Goal: Check status: Check status

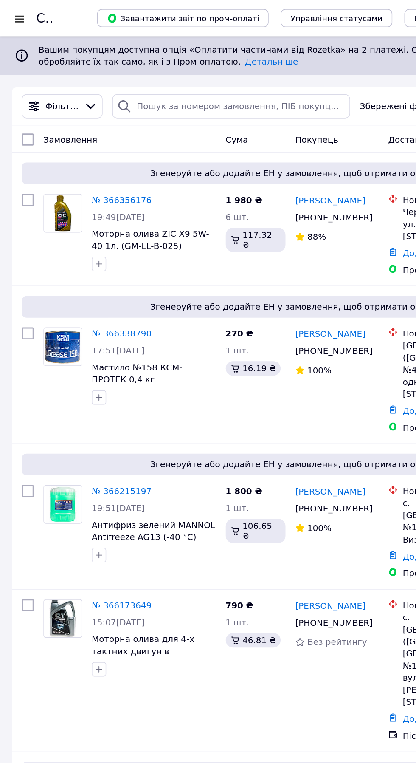
click at [14, 11] on div at bounding box center [13, 13] width 11 height 8
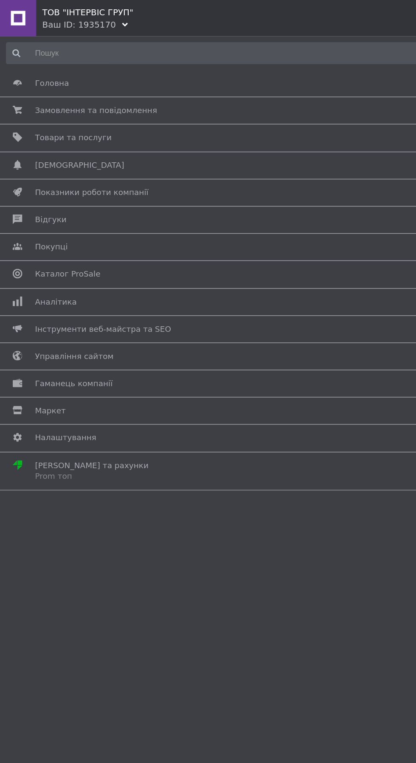
click at [142, 226] on link "Інструменти веб-майстра та SEO" at bounding box center [206, 231] width 412 height 14
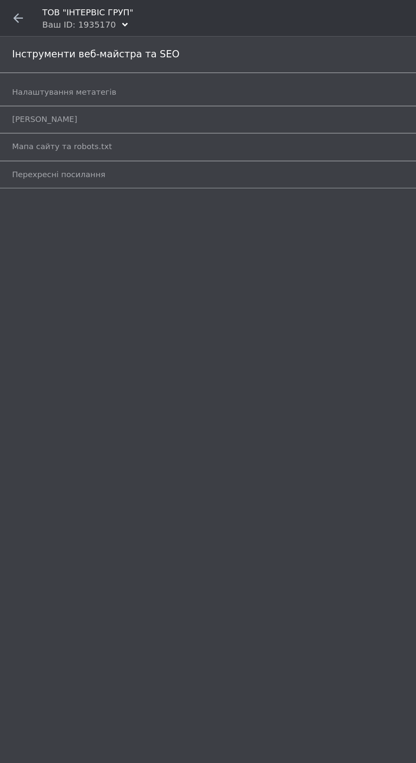
click at [15, 11] on icon at bounding box center [12, 12] width 7 height 7
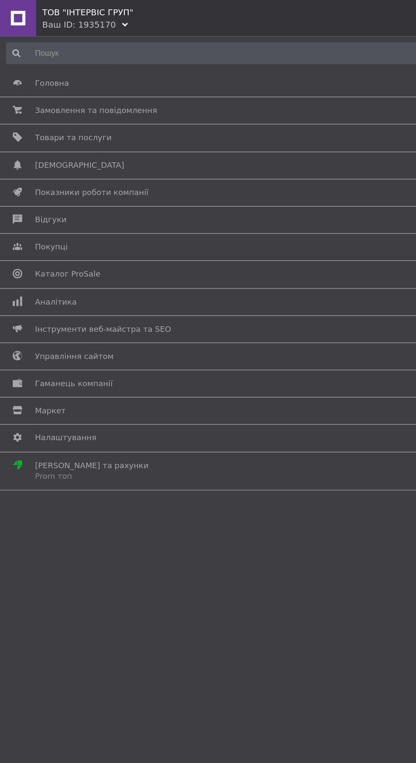
click at [126, 212] on span "Аналітика" at bounding box center [207, 213] width 364 height 8
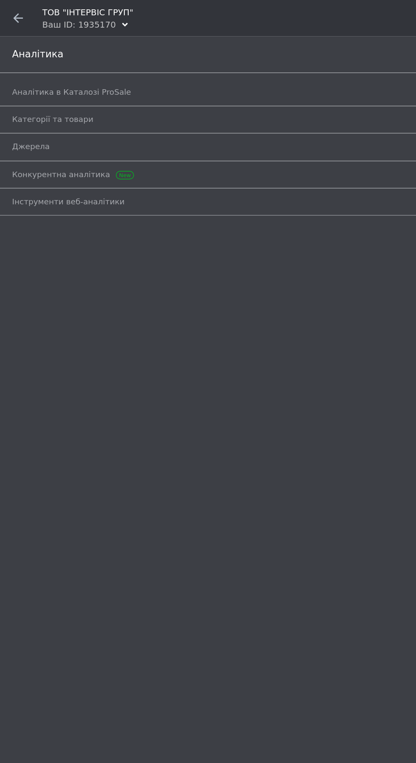
click at [138, 67] on span "Аналітика в Каталозі ProSale" at bounding box center [198, 65] width 380 height 8
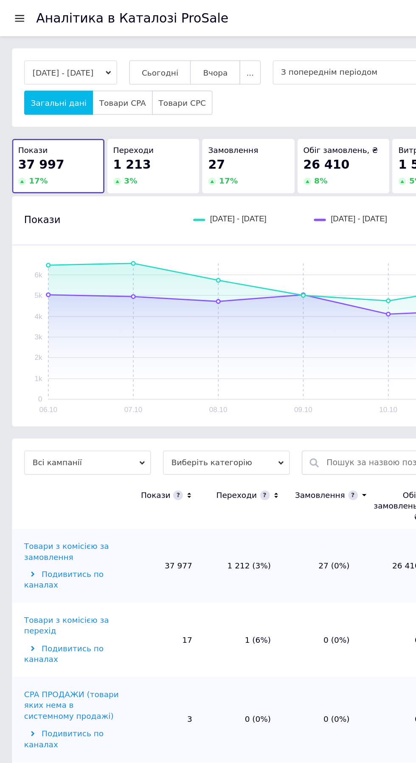
click at [124, 51] on span "Сьогодні" at bounding box center [113, 51] width 26 height 6
